Goal: Information Seeking & Learning: Learn about a topic

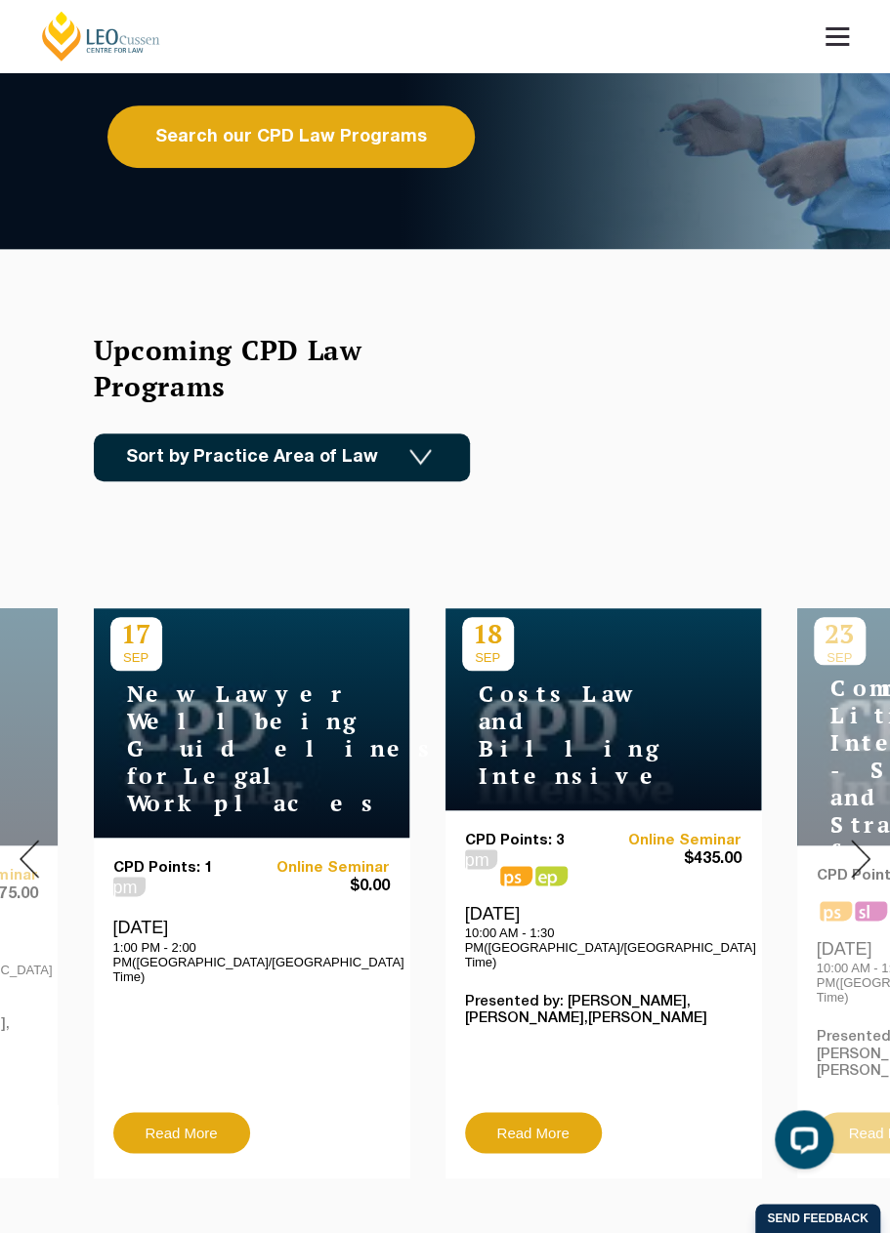
click at [820, 841] on img at bounding box center [861, 859] width 20 height 38
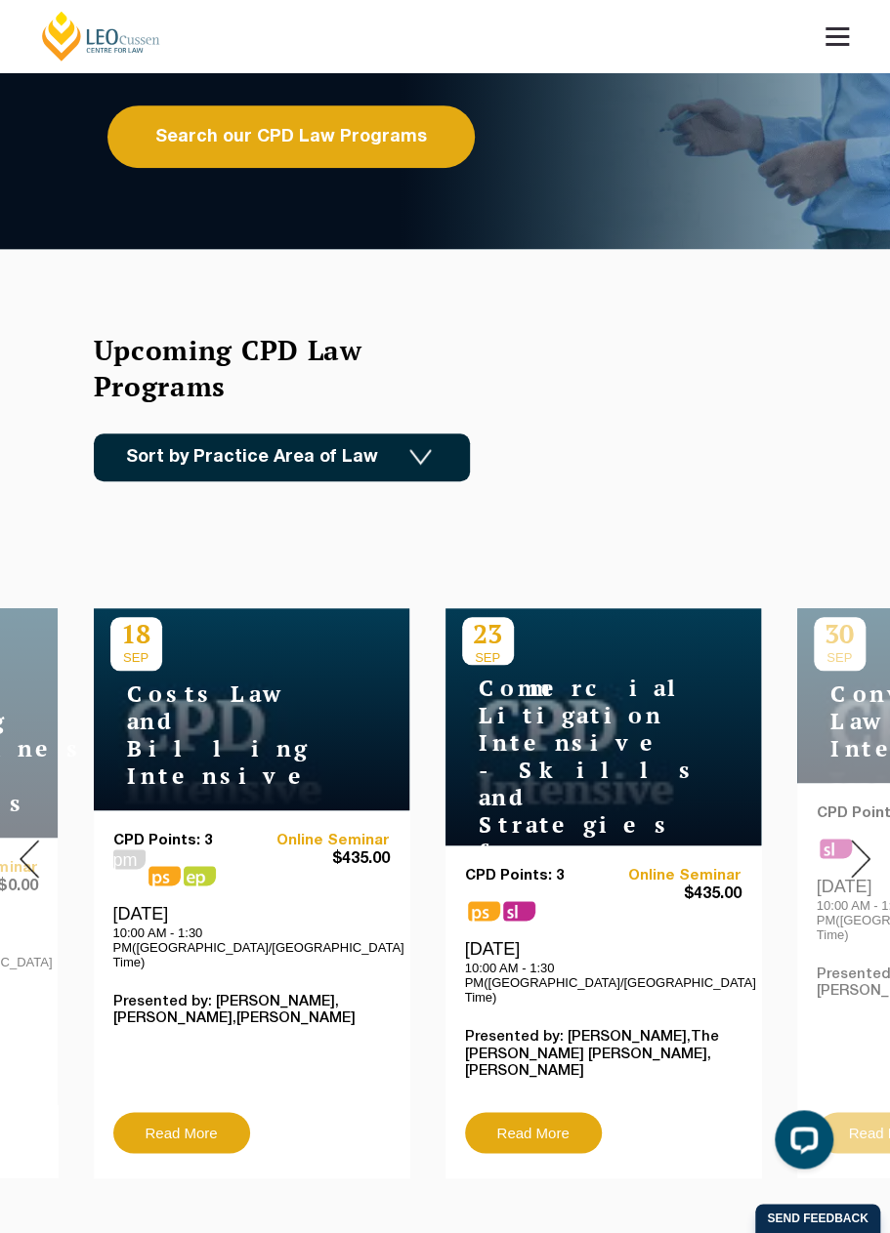
click at [820, 840] on img at bounding box center [861, 859] width 20 height 38
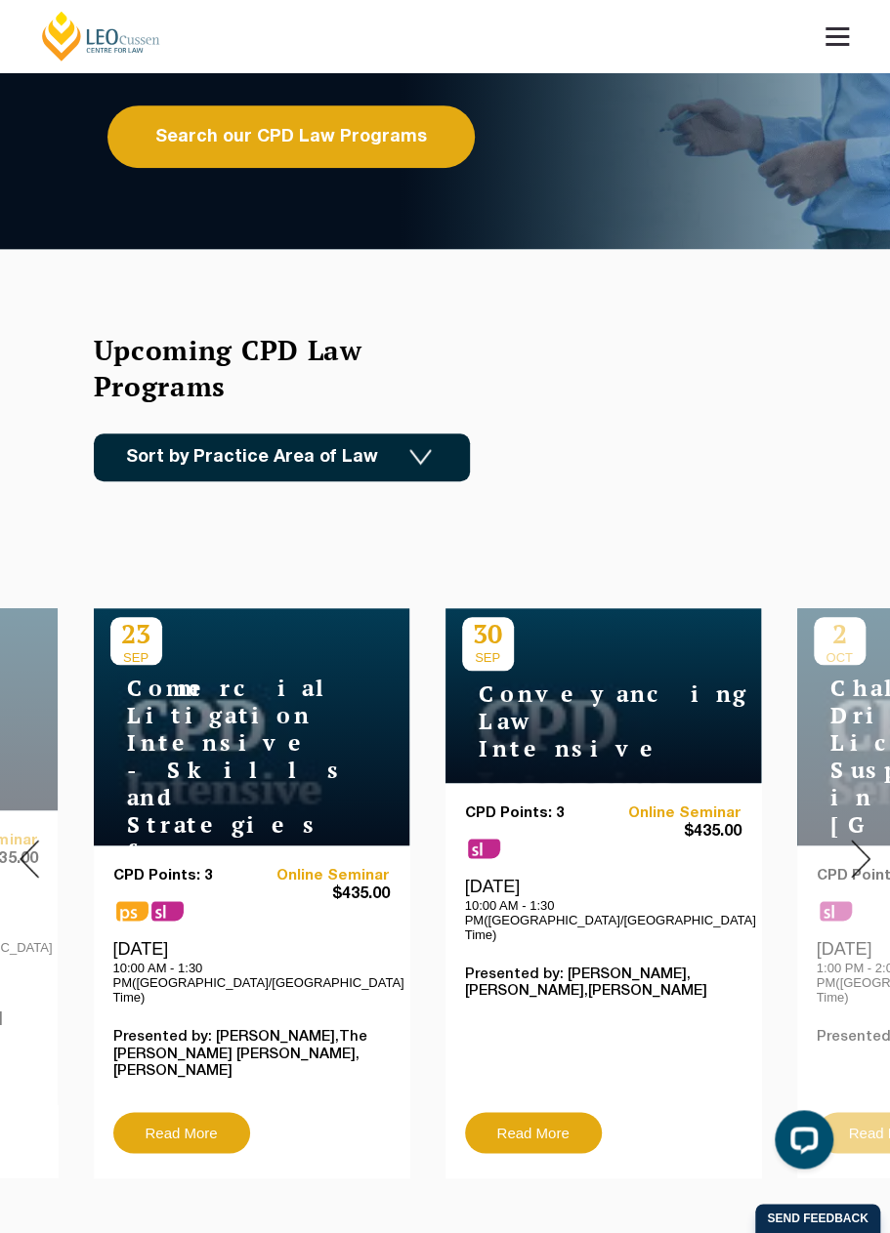
click at [820, 840] on img at bounding box center [861, 859] width 20 height 38
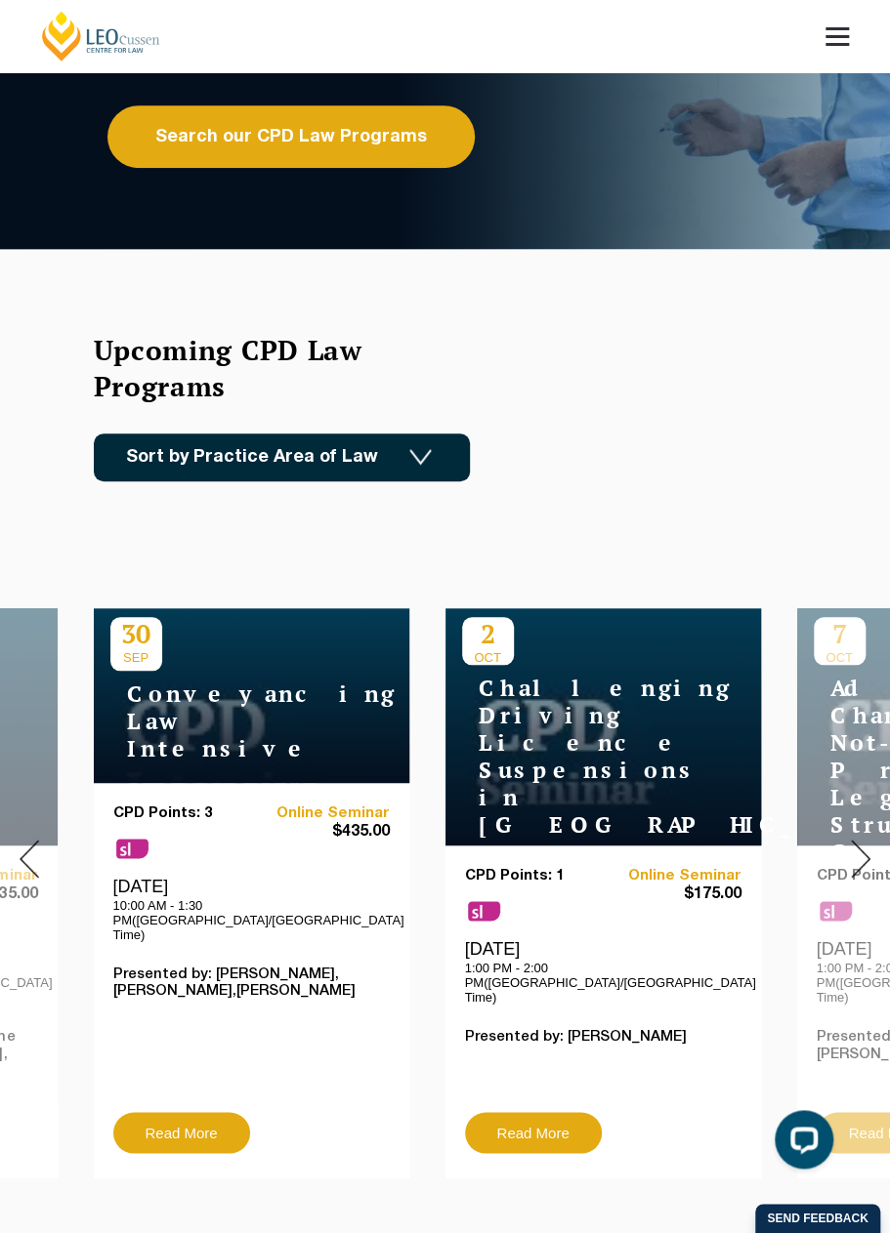
click at [820, 840] on img at bounding box center [861, 859] width 20 height 38
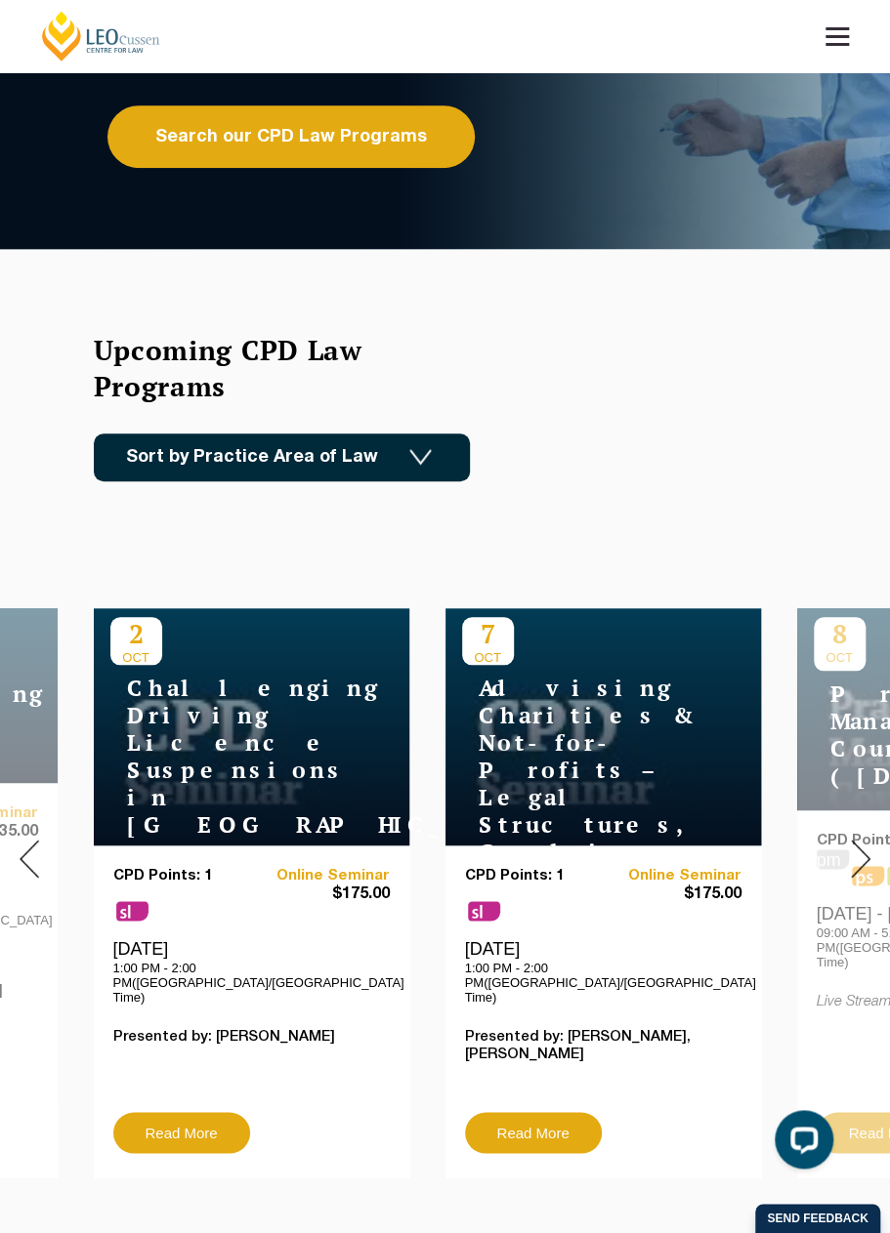
click at [820, 840] on img at bounding box center [861, 859] width 20 height 38
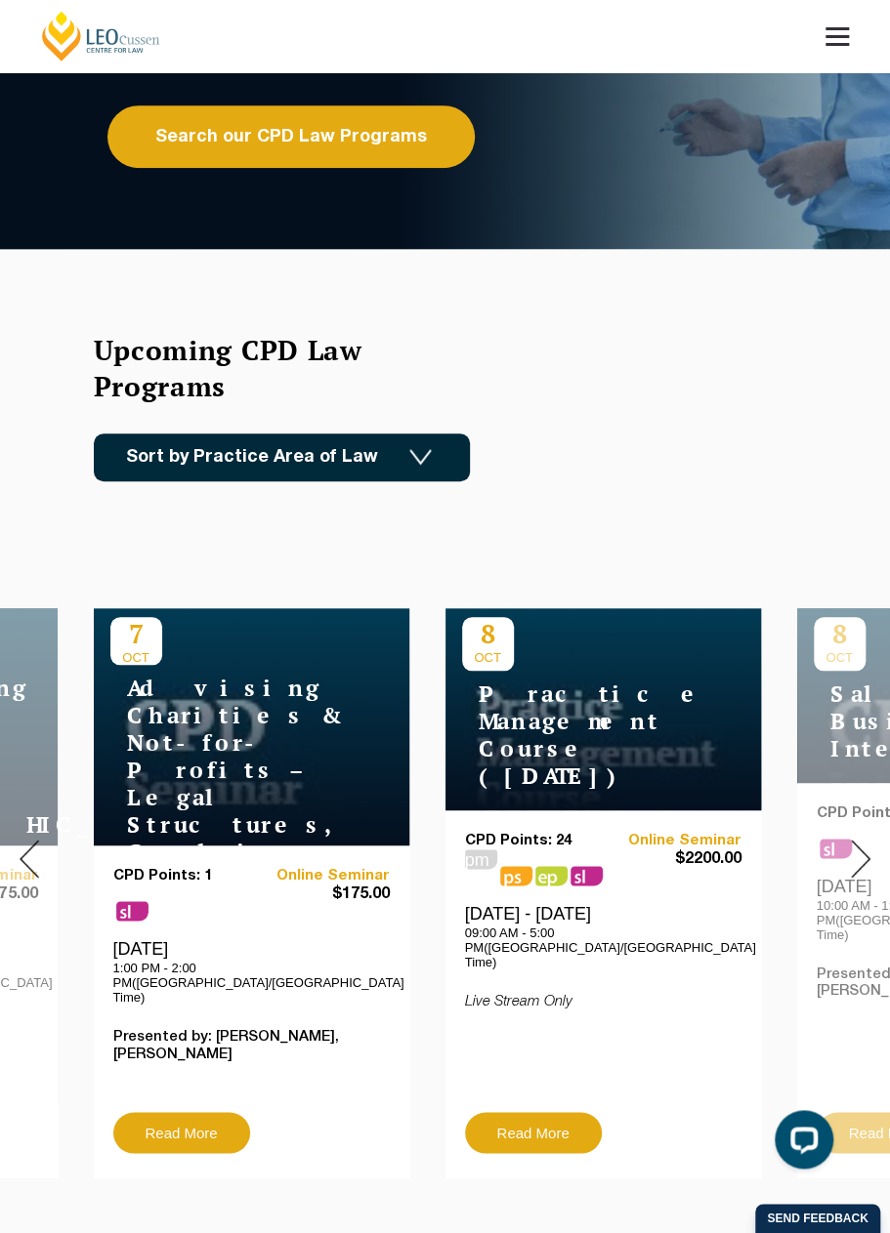
click at [820, 840] on img at bounding box center [861, 859] width 20 height 38
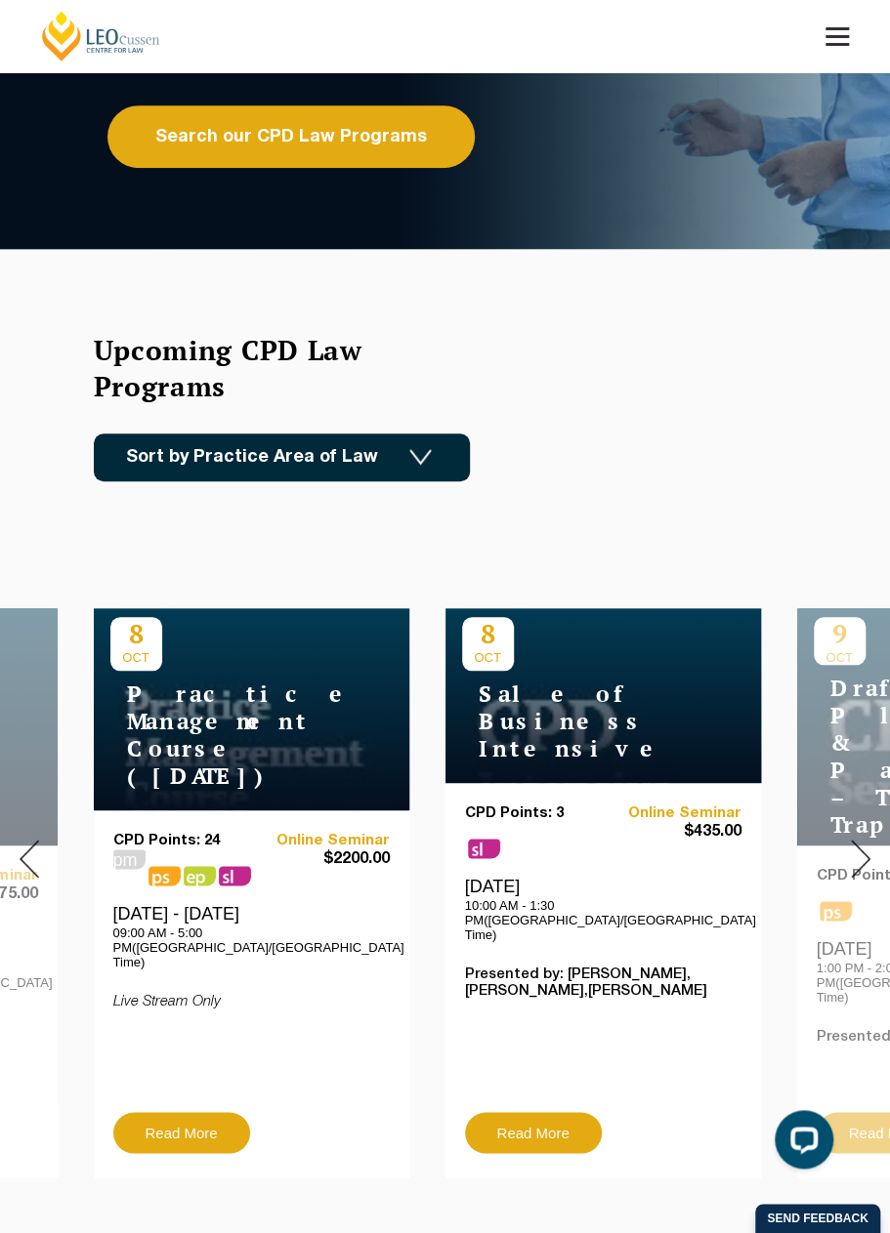
click at [820, 840] on img at bounding box center [861, 859] width 20 height 38
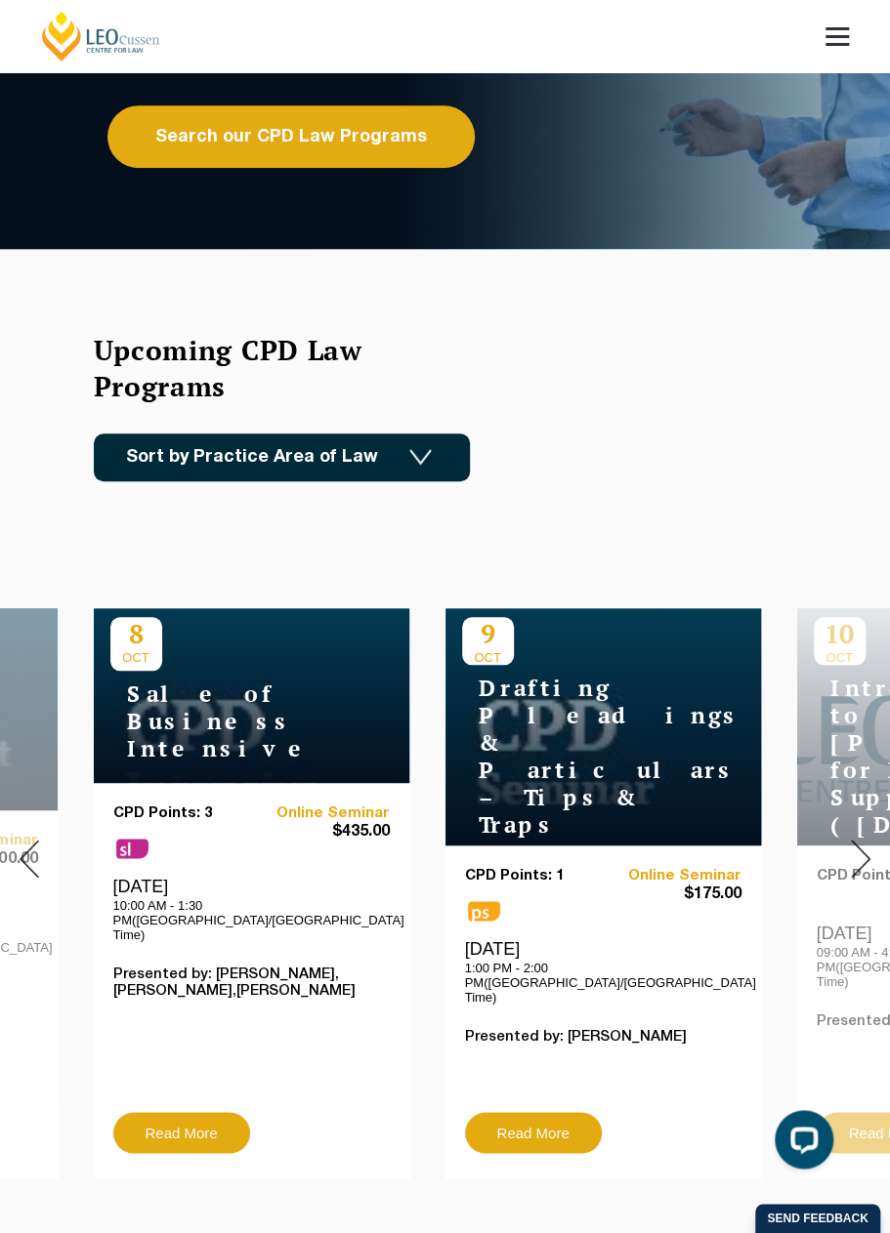
click at [820, 840] on img at bounding box center [861, 859] width 20 height 38
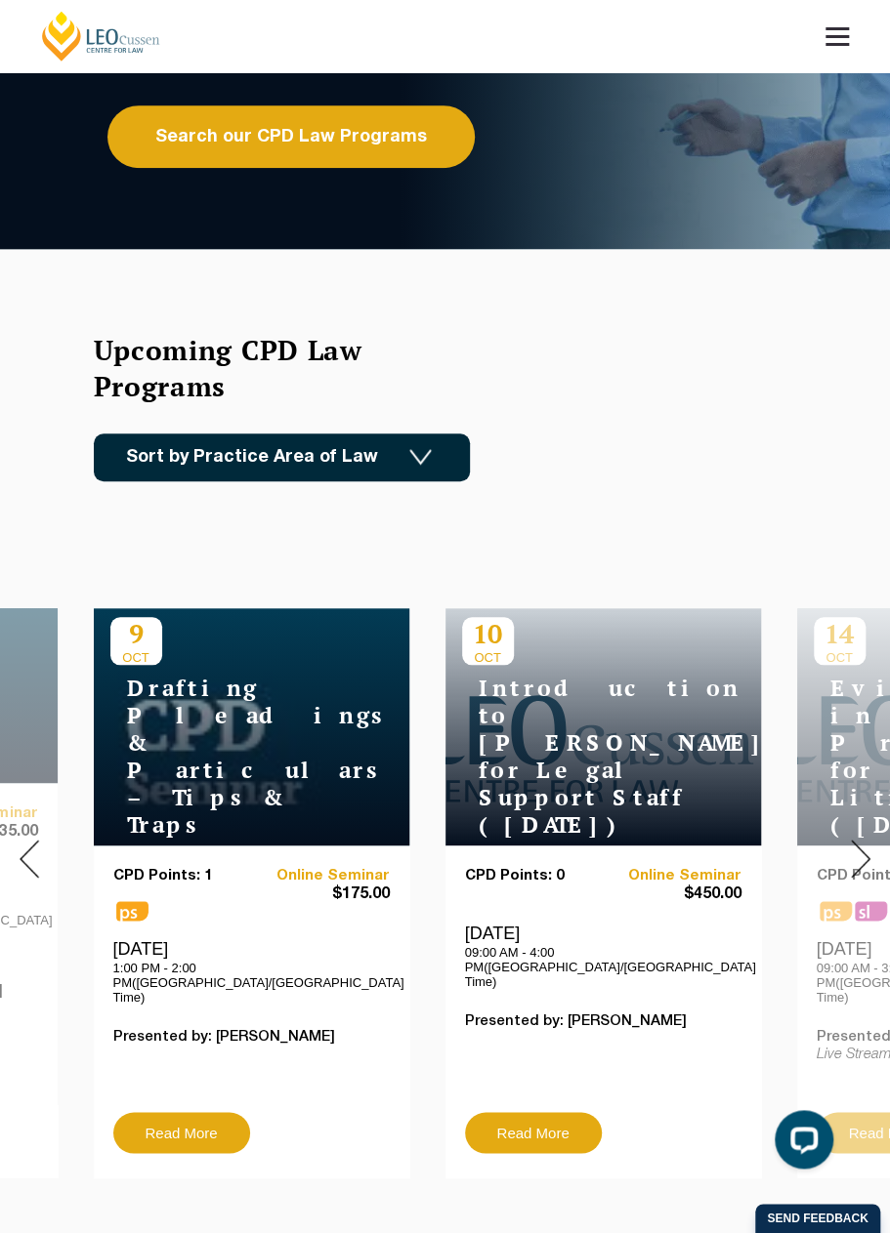
click at [820, 840] on img at bounding box center [861, 859] width 20 height 38
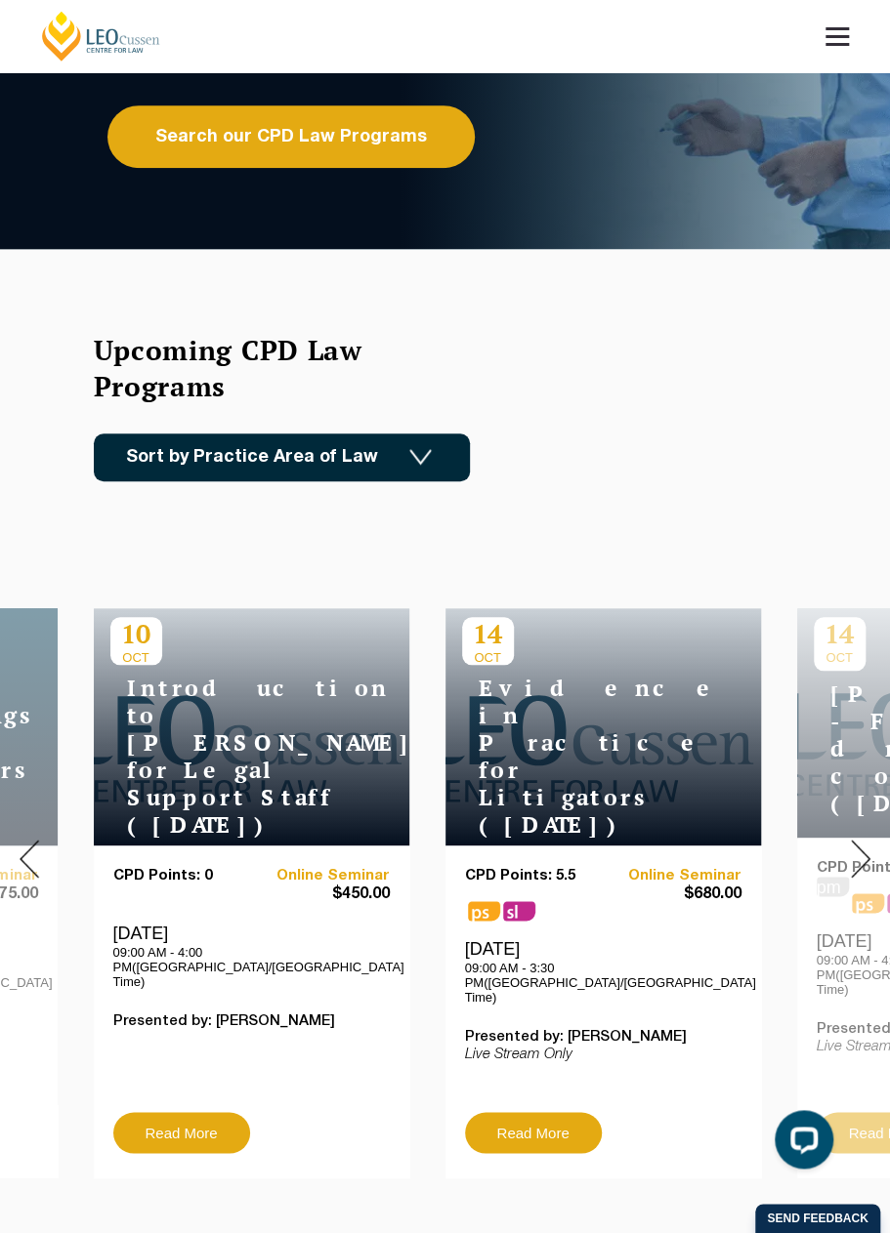
click at [820, 840] on img at bounding box center [861, 859] width 20 height 38
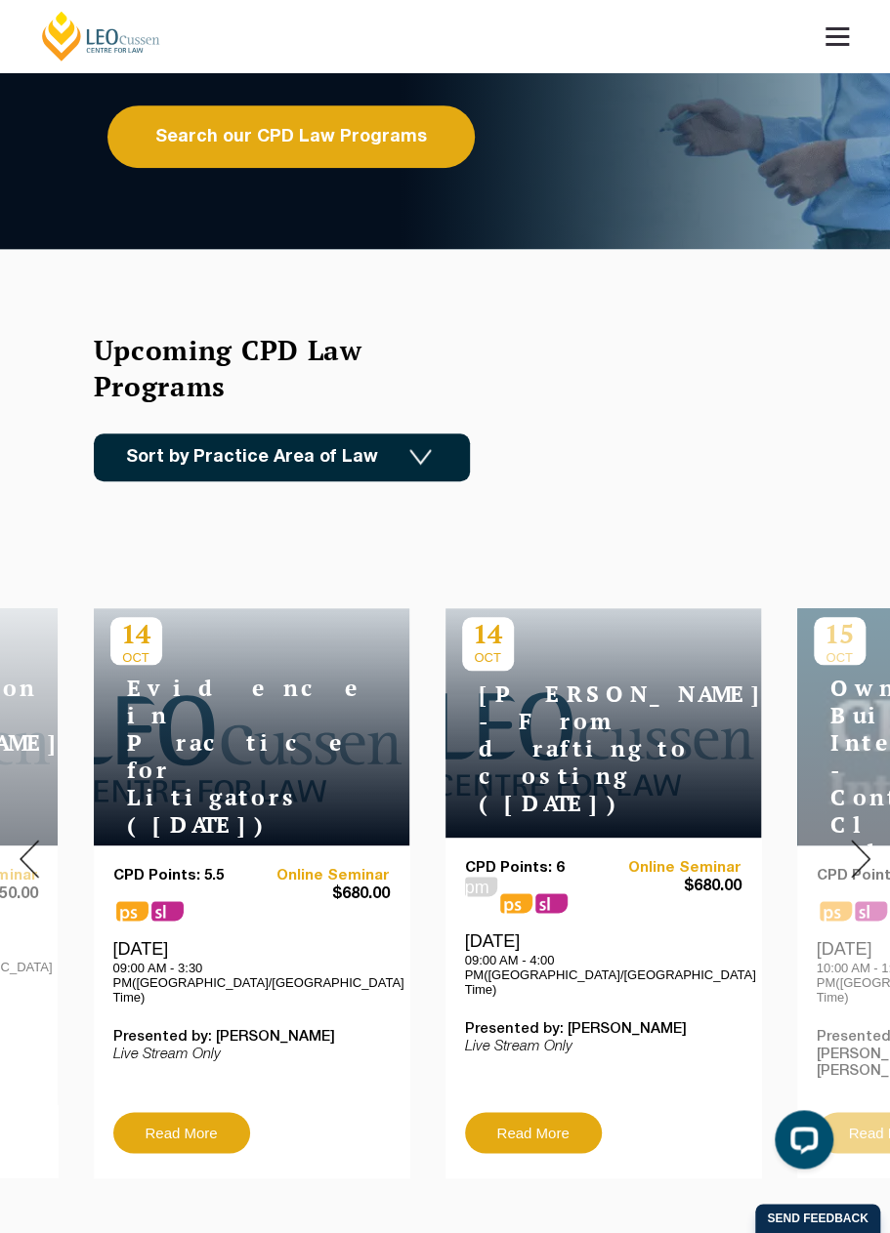
click at [820, 840] on img at bounding box center [861, 859] width 20 height 38
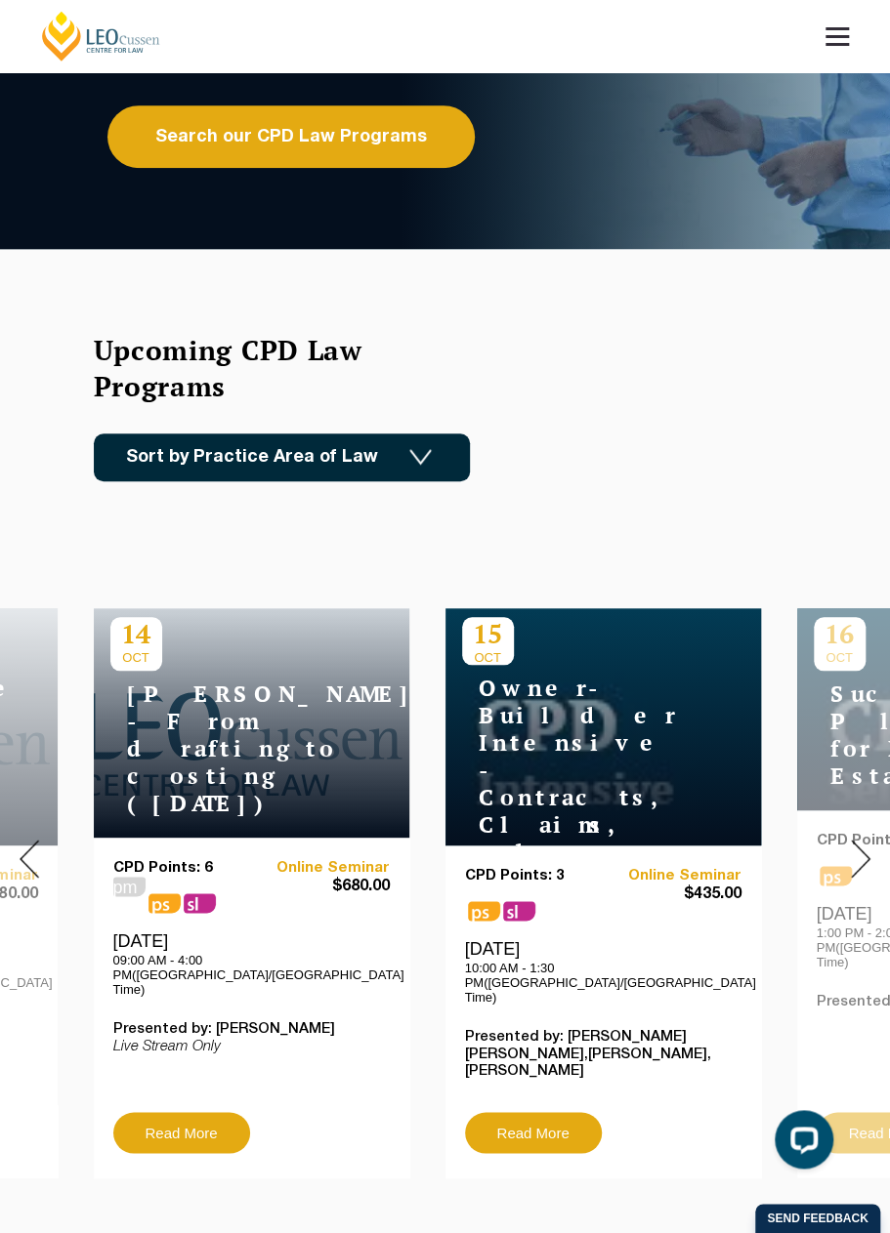
click at [820, 840] on img at bounding box center [861, 859] width 20 height 38
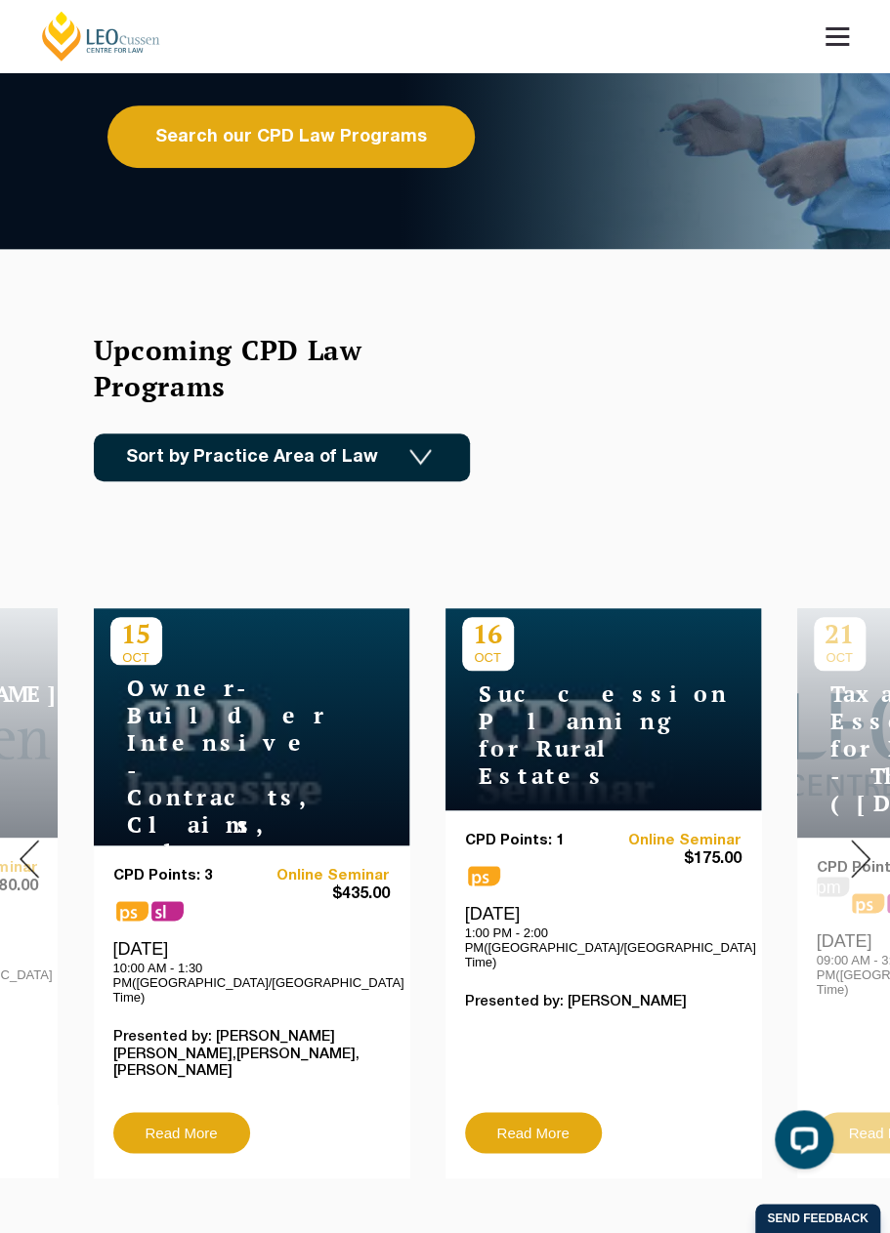
click at [820, 840] on img at bounding box center [861, 859] width 20 height 38
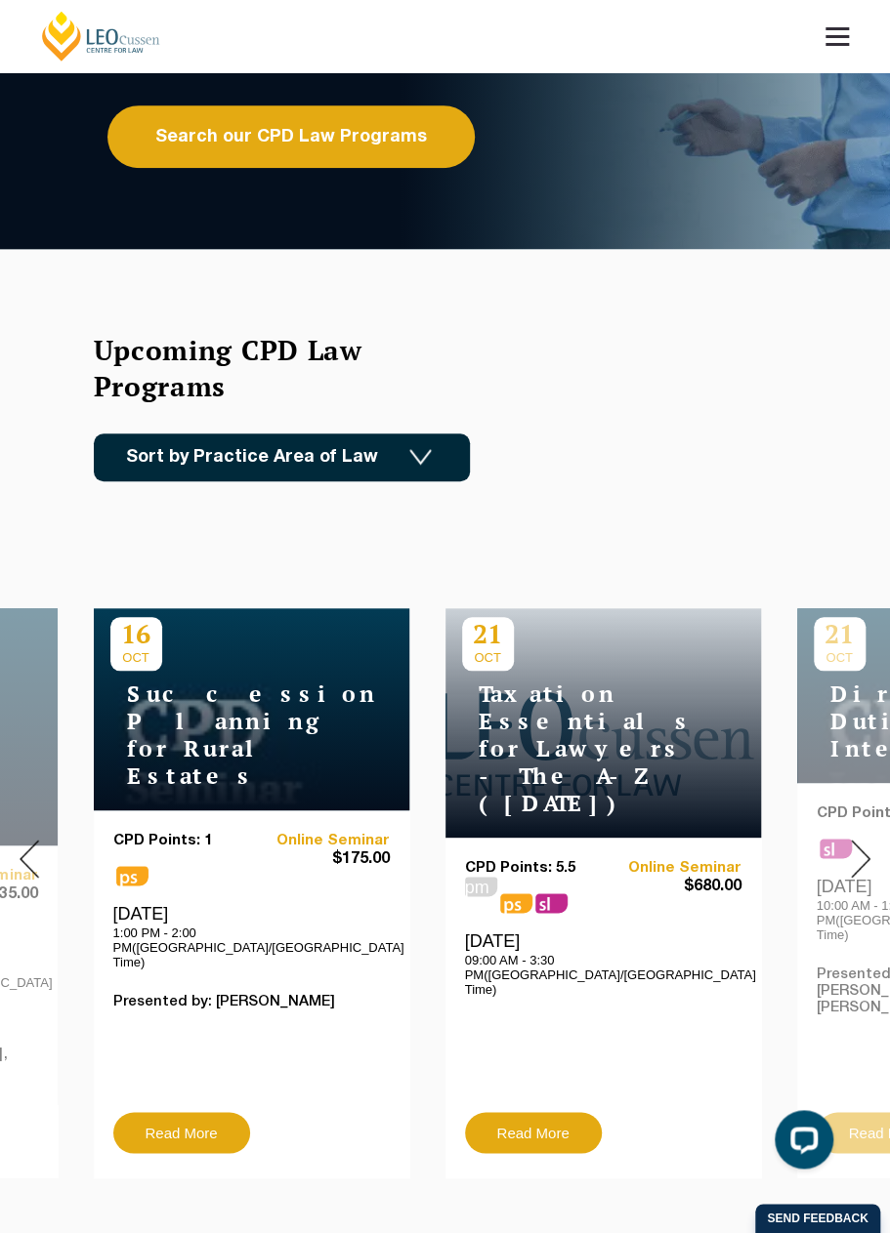
click at [820, 840] on img at bounding box center [861, 859] width 20 height 38
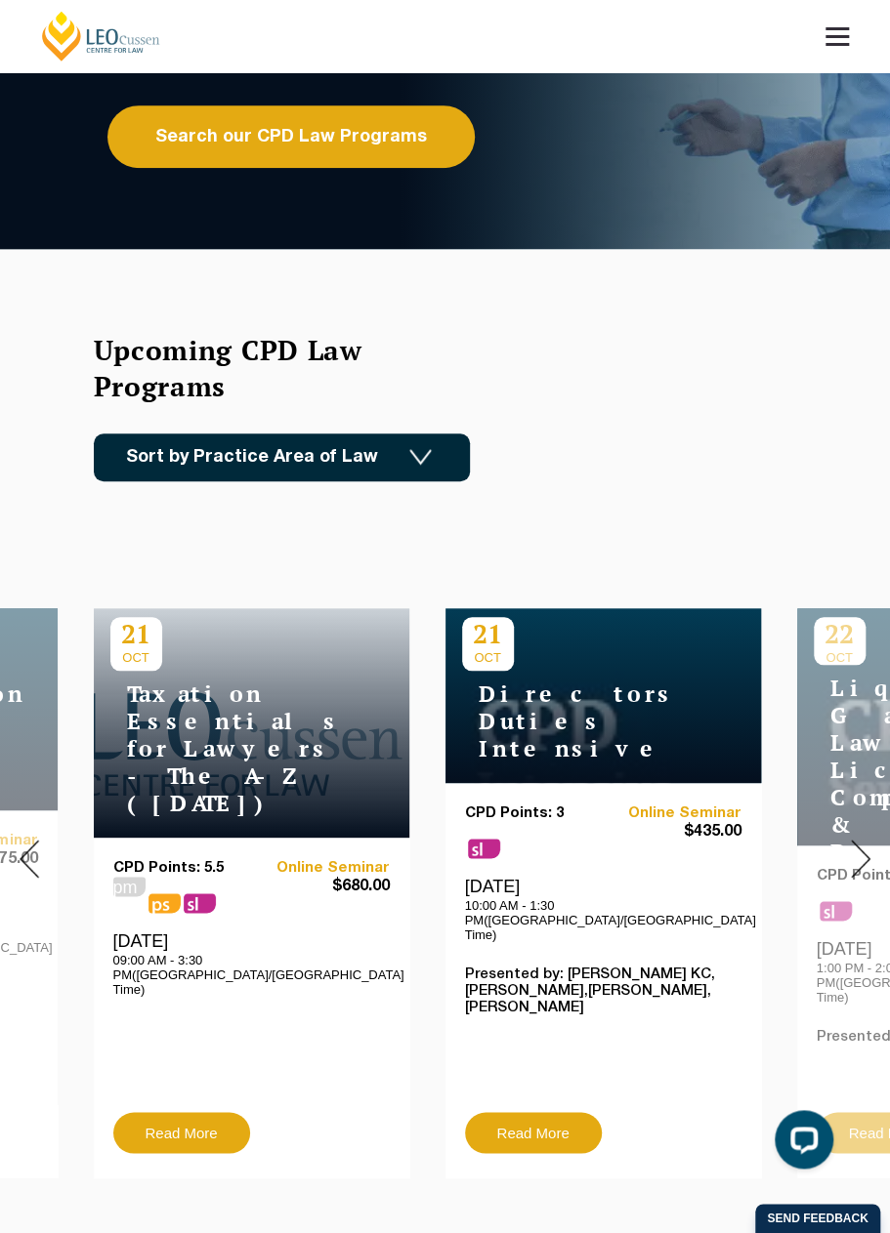
click at [820, 840] on img at bounding box center [861, 859] width 20 height 38
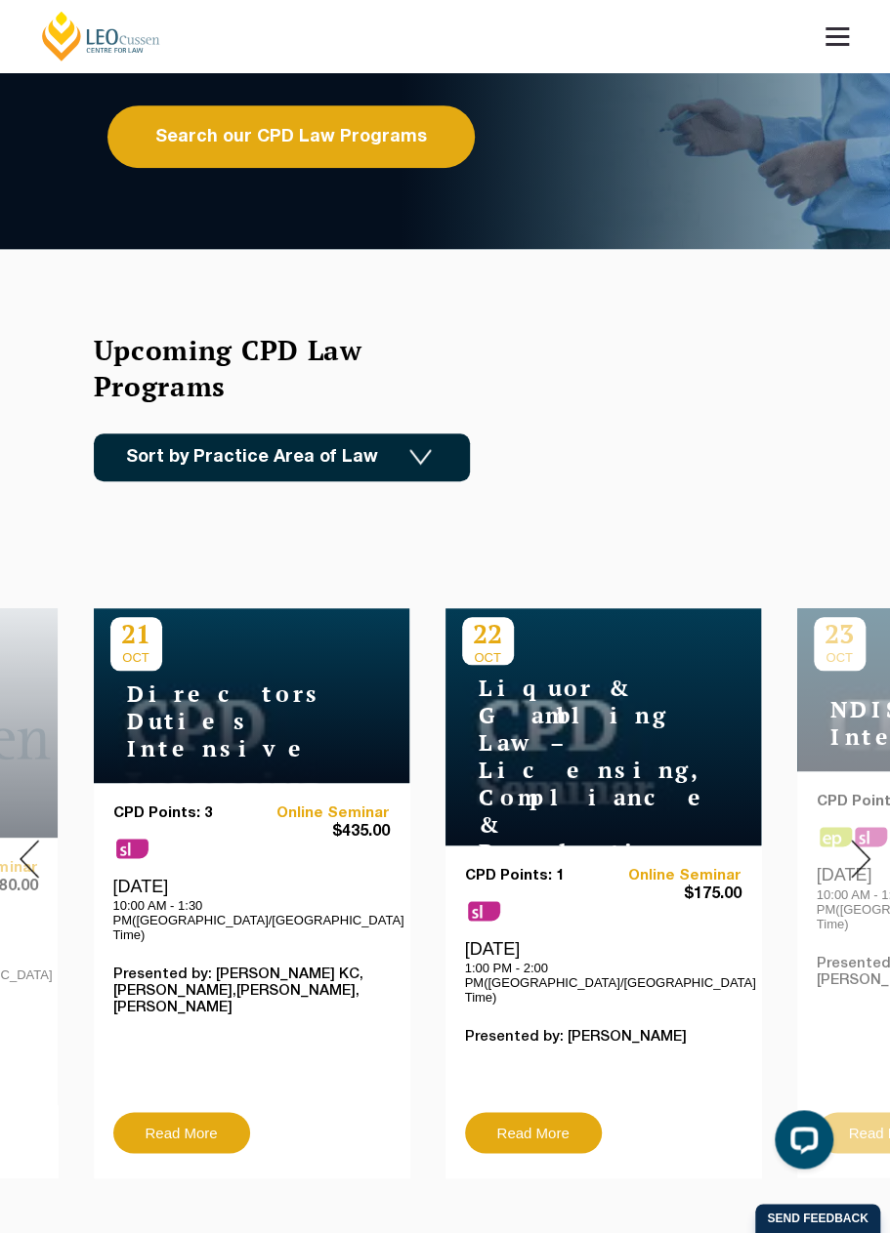
click at [820, 840] on img at bounding box center [861, 859] width 20 height 38
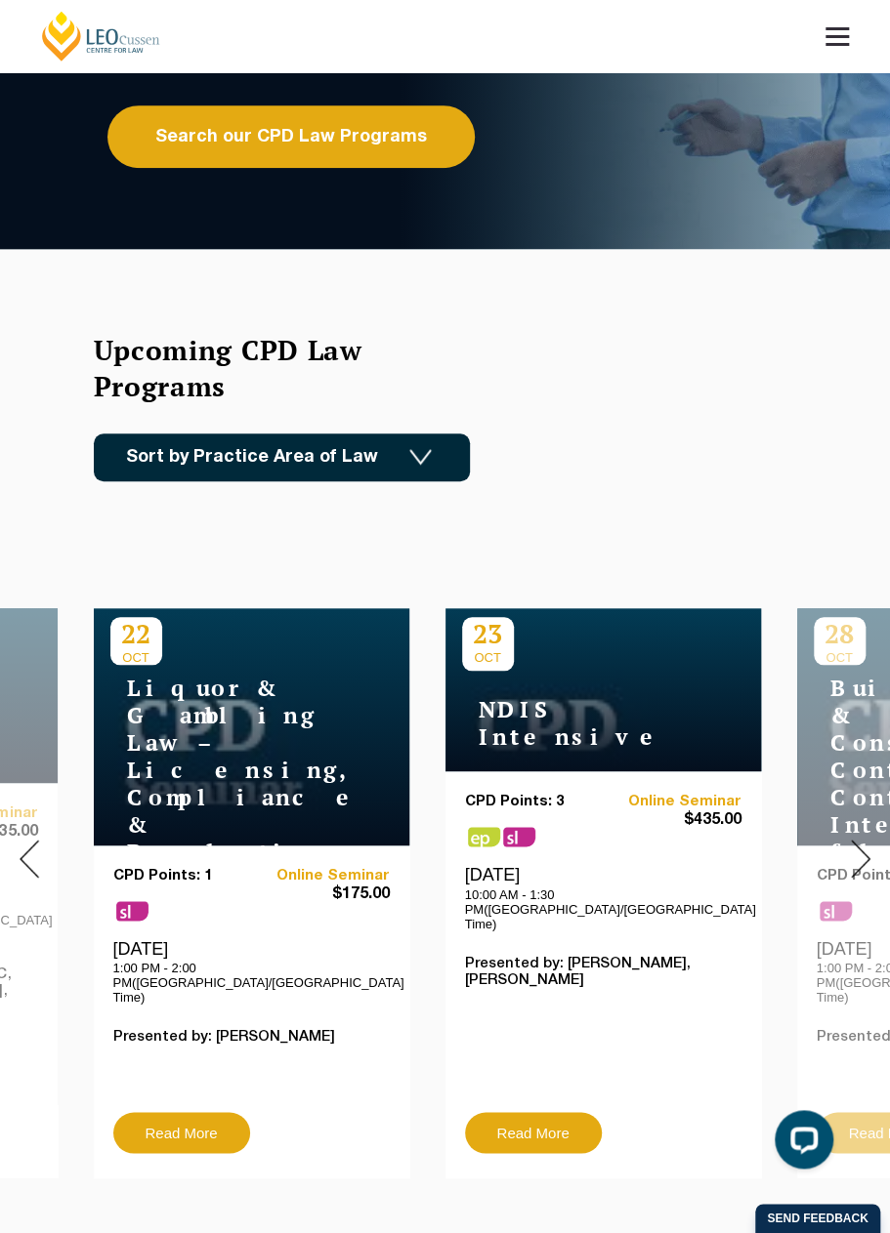
click at [820, 840] on img at bounding box center [861, 859] width 20 height 38
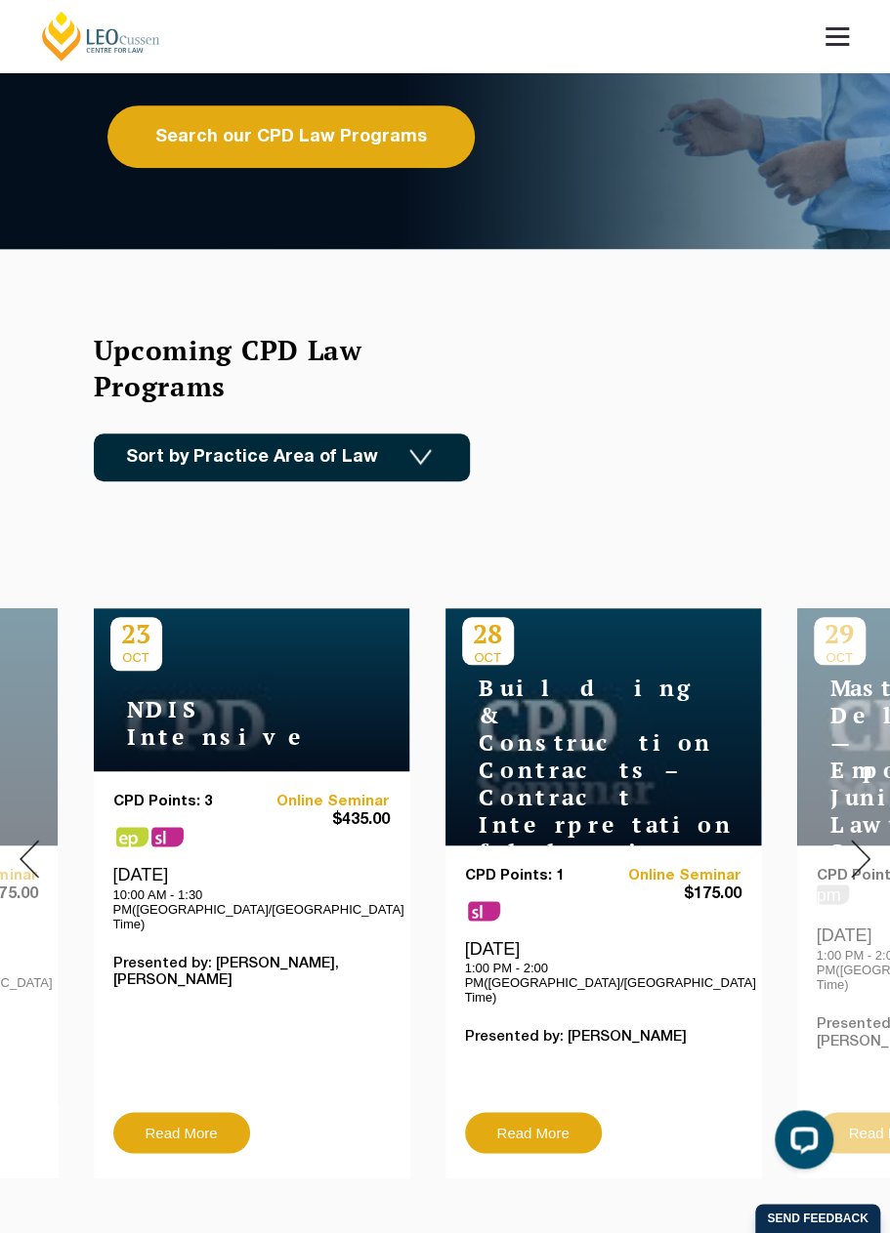
click at [820, 840] on img at bounding box center [861, 859] width 20 height 38
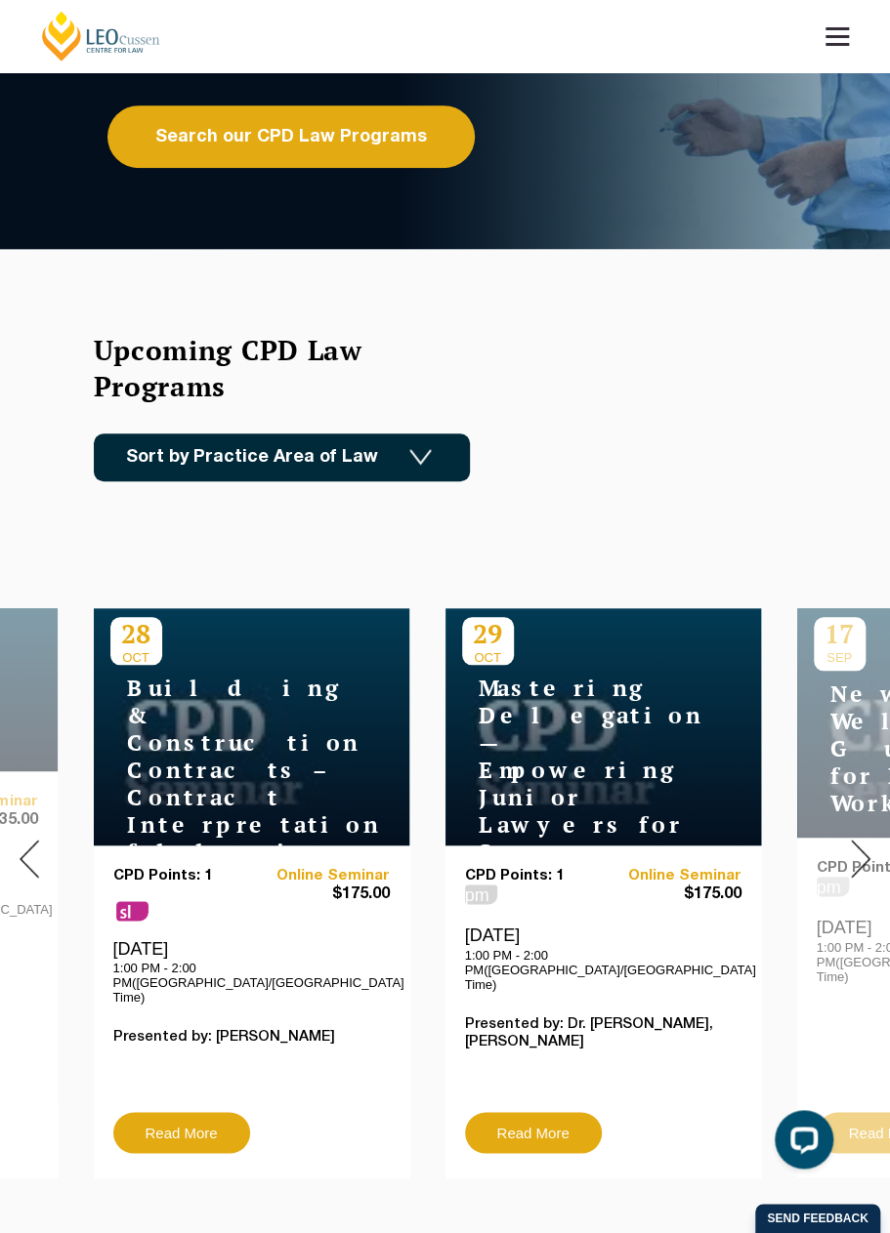
click at [820, 840] on img at bounding box center [861, 859] width 20 height 38
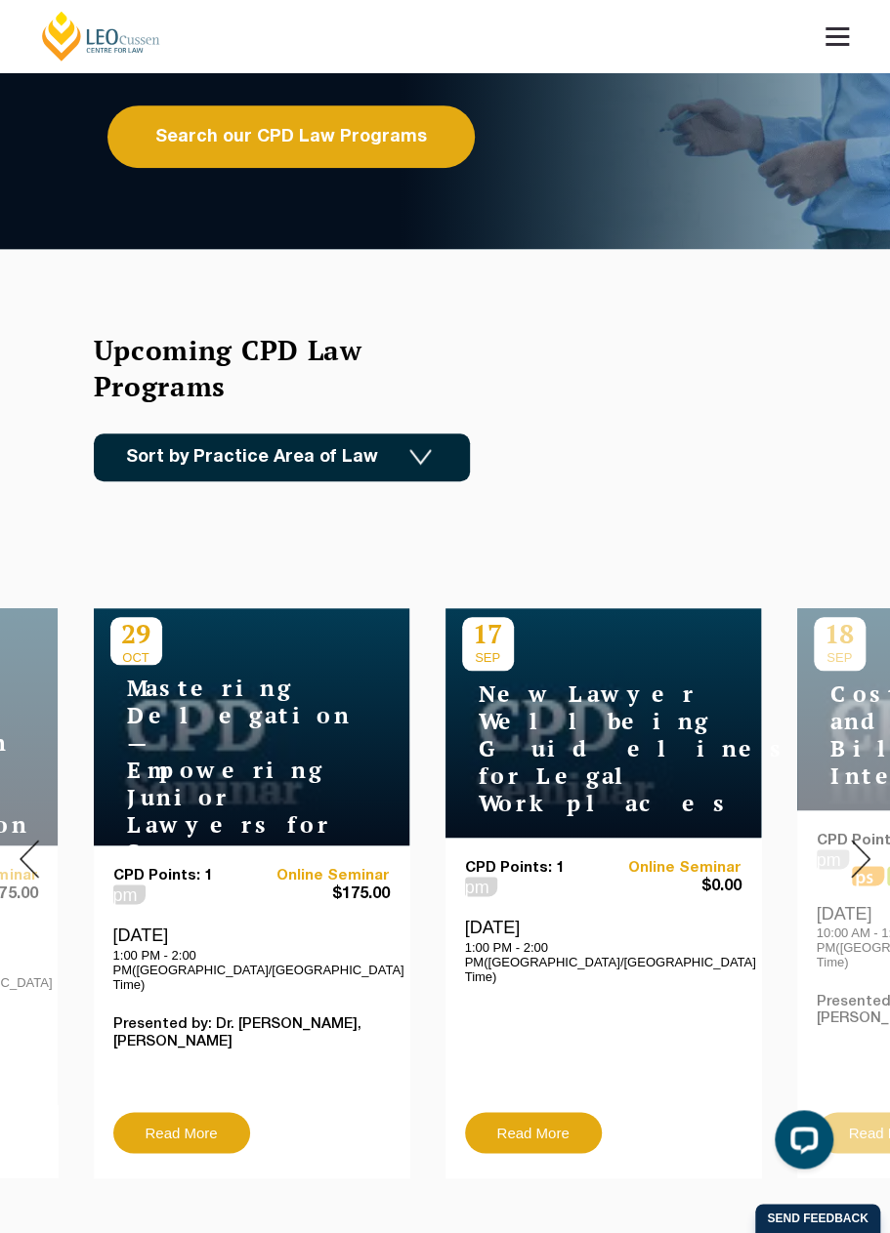
click at [820, 840] on img at bounding box center [861, 859] width 20 height 38
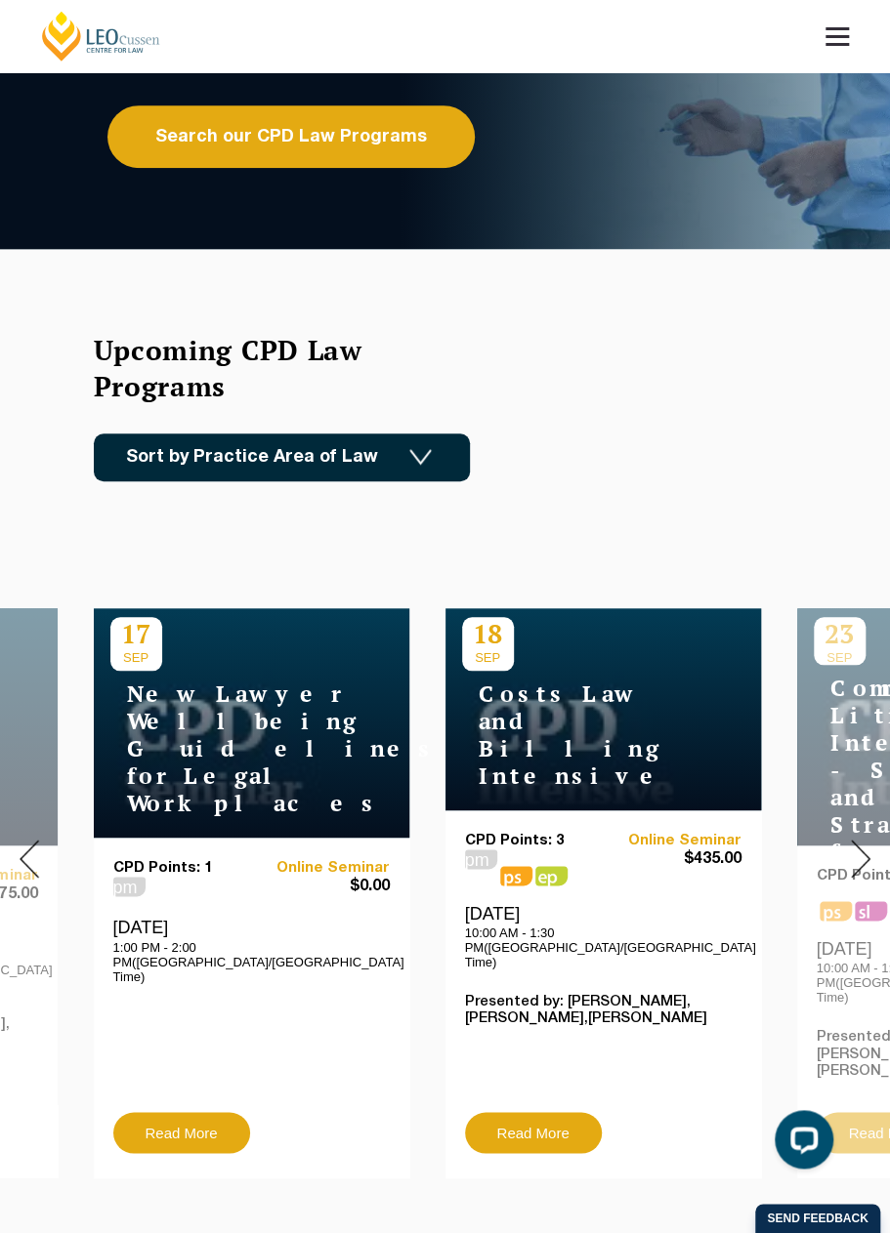
click at [820, 840] on img at bounding box center [861, 859] width 20 height 38
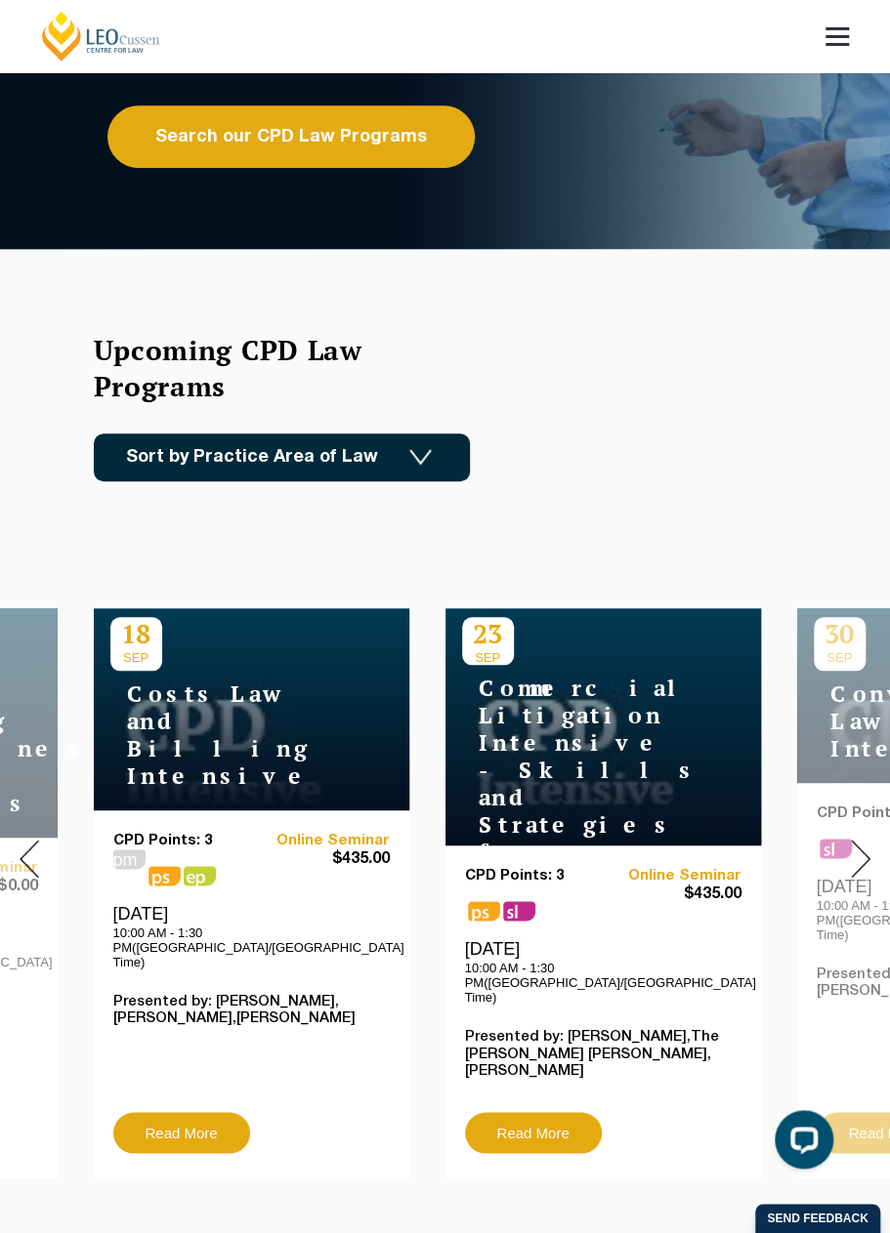
click at [820, 840] on img at bounding box center [861, 859] width 20 height 38
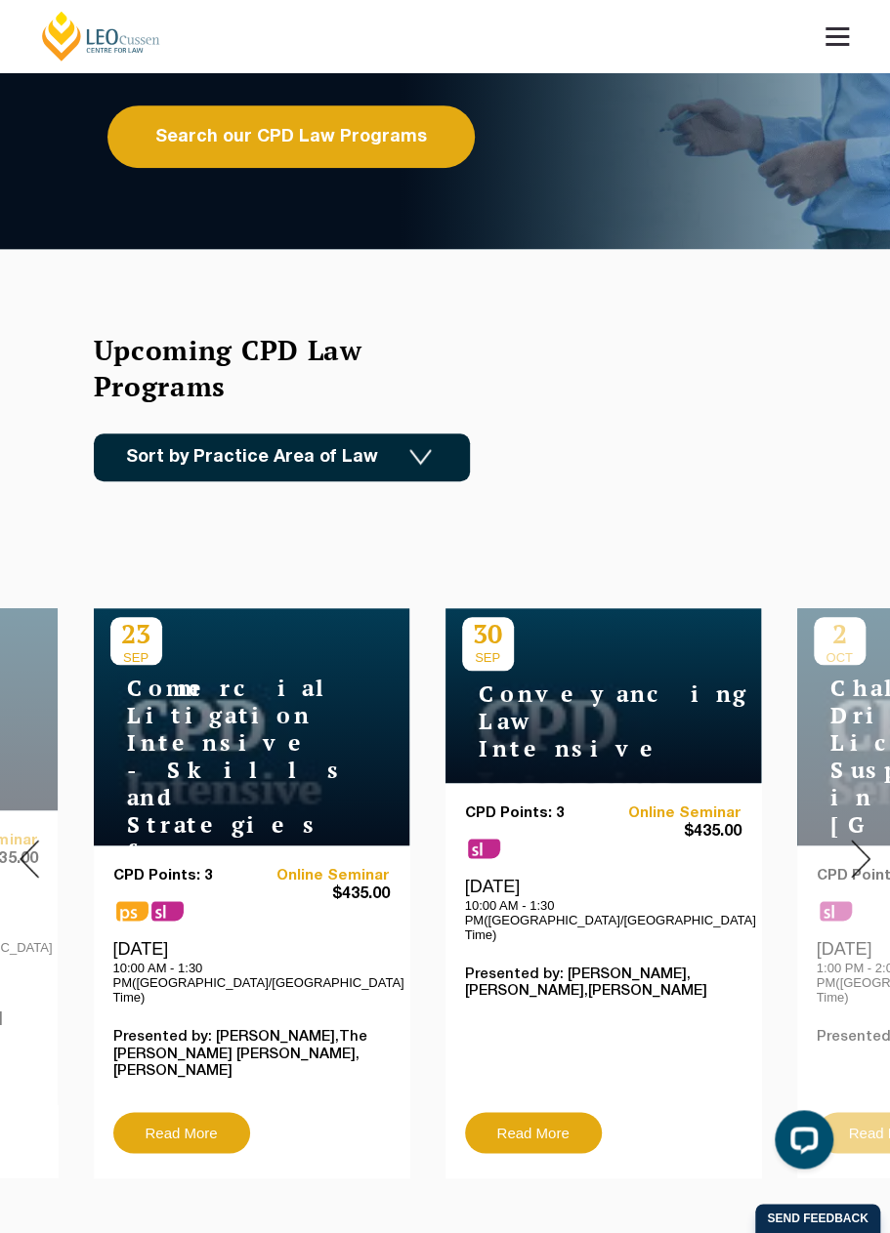
click at [647, 356] on div "Upcoming CPD Law Programs Sort by Practice Area of Law Building & Construction …" at bounding box center [445, 406] width 703 height 149
click at [661, 388] on div "Upcoming CPD Law Programs Sort by Practice Area of Law Building & Construction …" at bounding box center [445, 406] width 703 height 149
